Goal: Find specific page/section: Find specific page/section

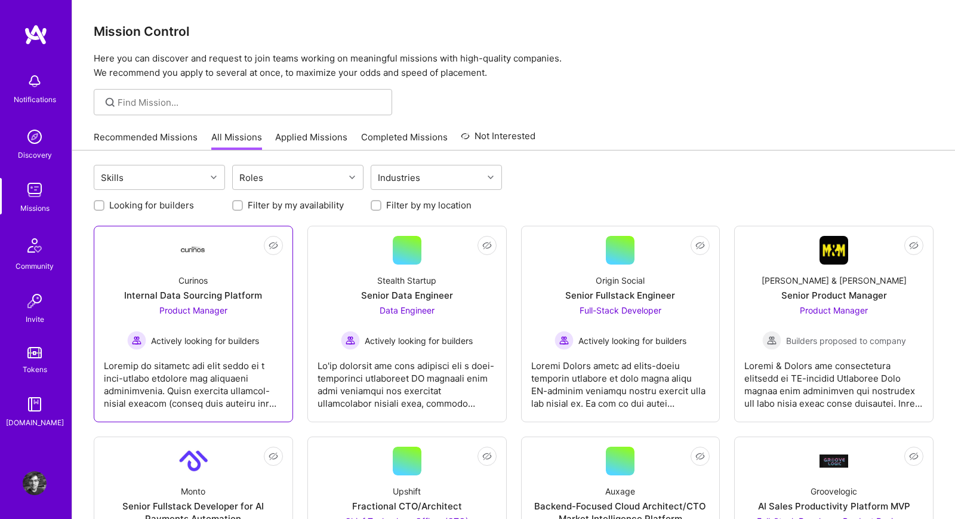
click at [227, 372] on div at bounding box center [193, 380] width 179 height 60
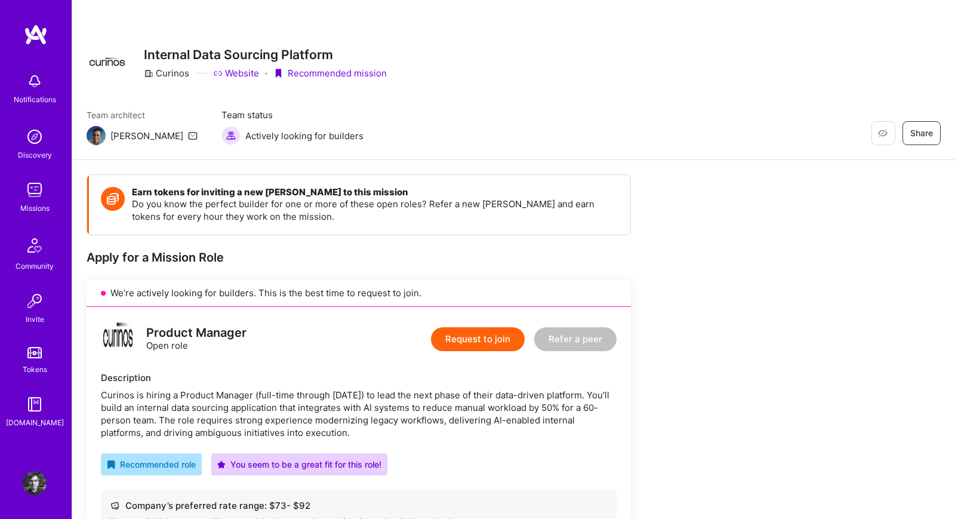
click at [244, 67] on link "Website" at bounding box center [236, 73] width 46 height 13
click at [35, 193] on img at bounding box center [35, 190] width 24 height 24
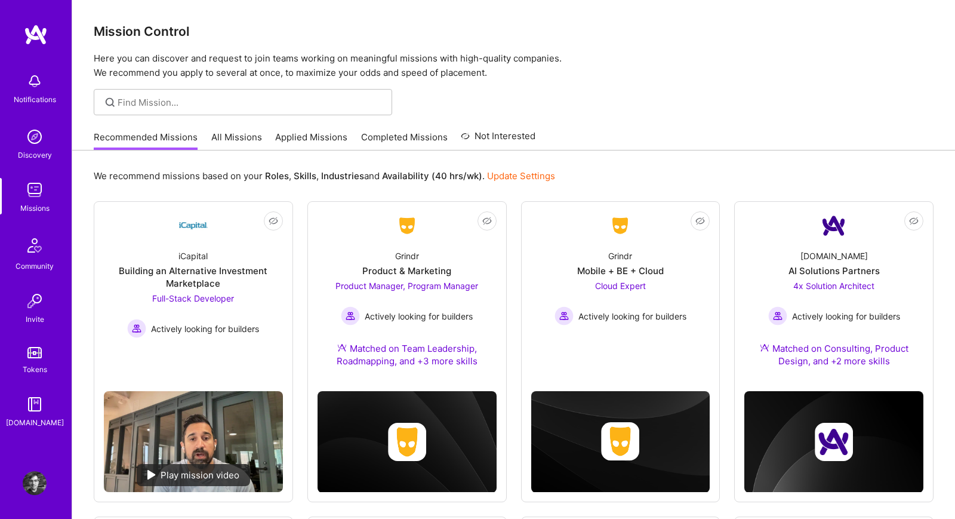
click at [243, 144] on link "All Missions" at bounding box center [236, 141] width 51 height 20
